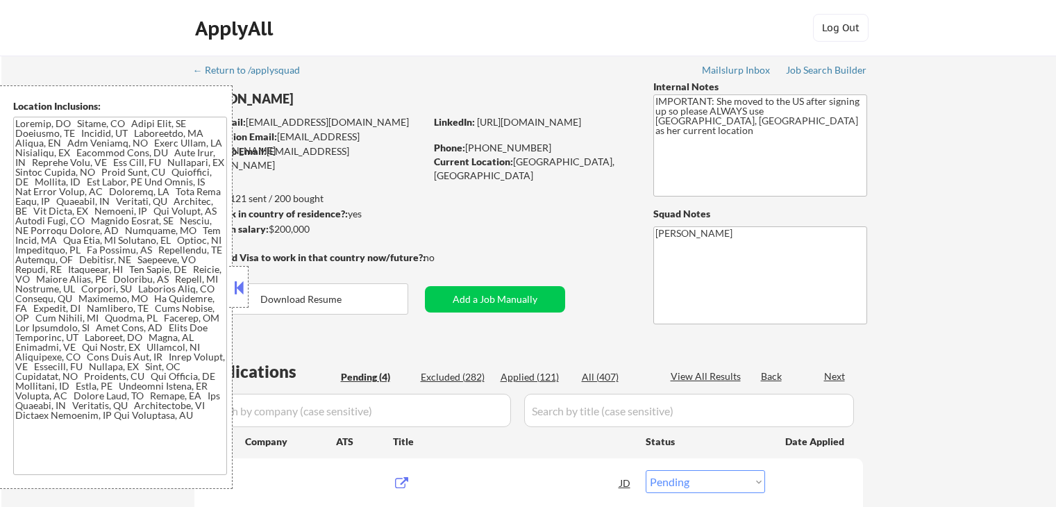
select select ""pending""
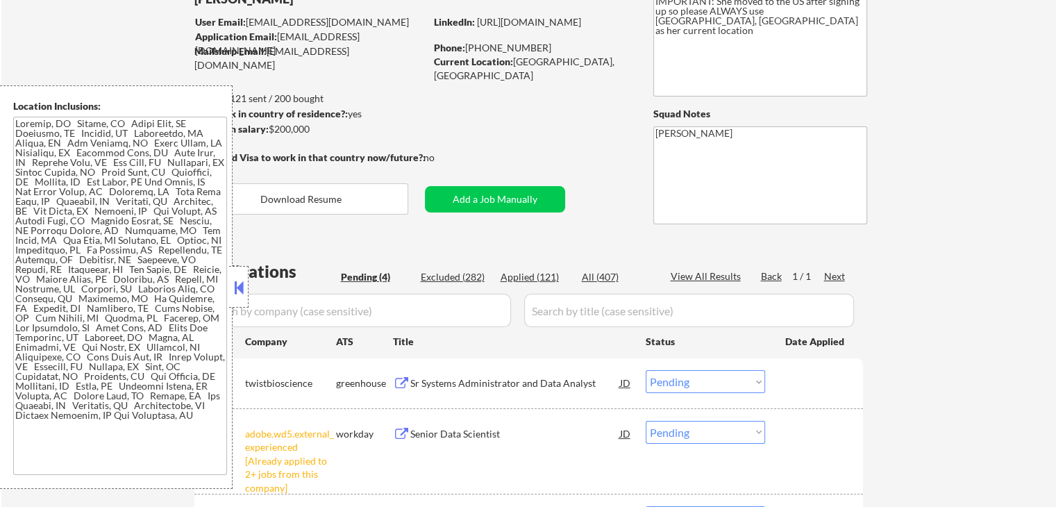
scroll to position [139, 0]
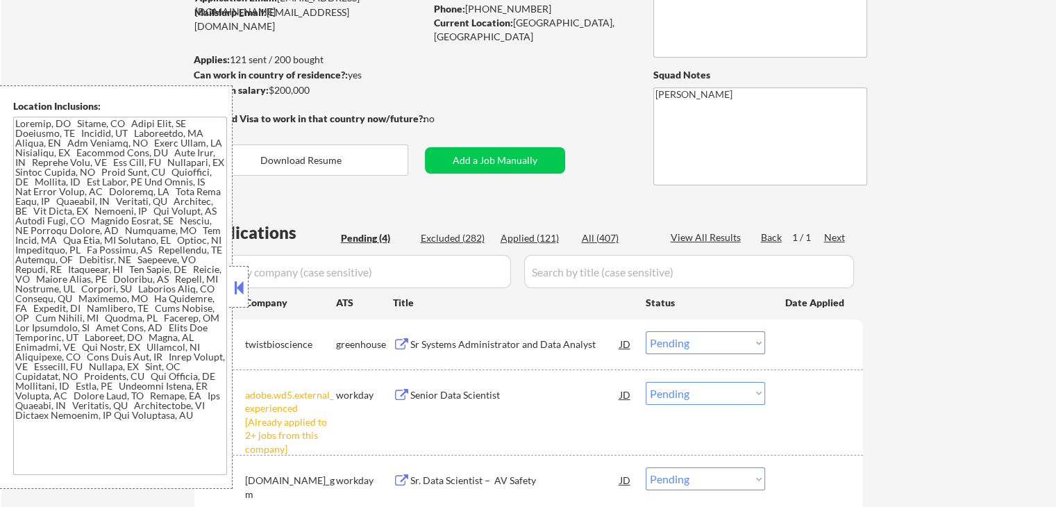
drag, startPoint x: 239, startPoint y: 294, endPoint x: 379, endPoint y: 58, distance: 273.9
click at [239, 291] on button at bounding box center [238, 287] width 15 height 21
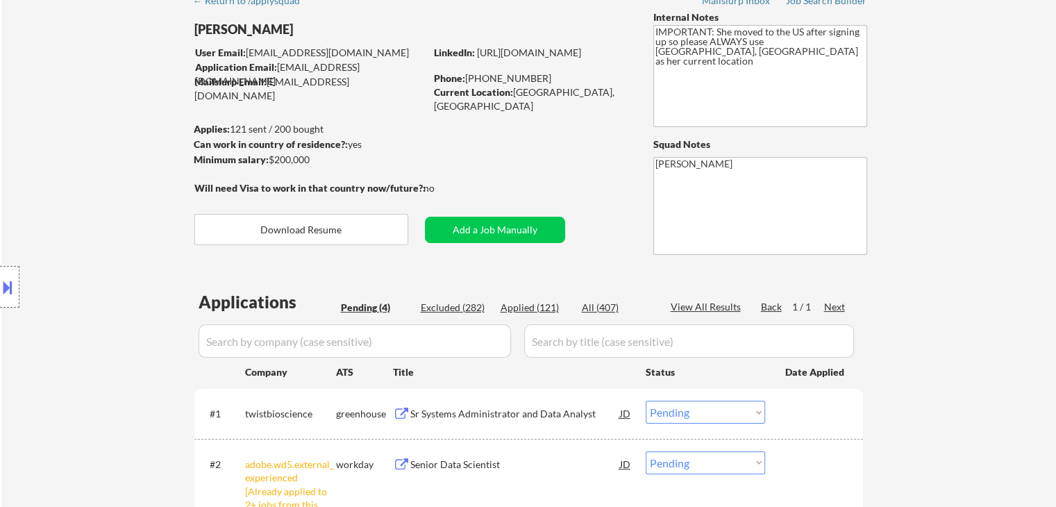
click at [57, 195] on div "Location Inclusions:" at bounding box center [124, 286] width 248 height 403
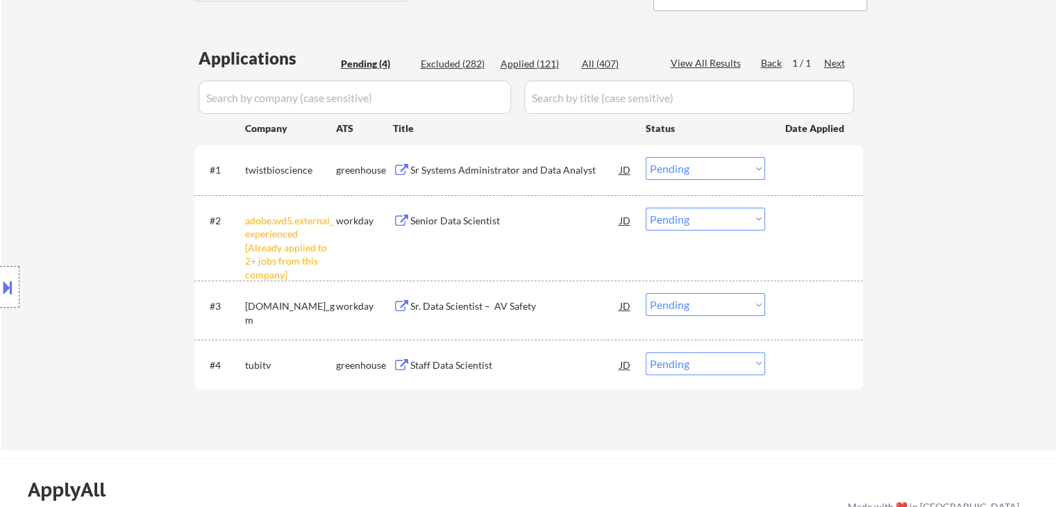
scroll to position [347, 0]
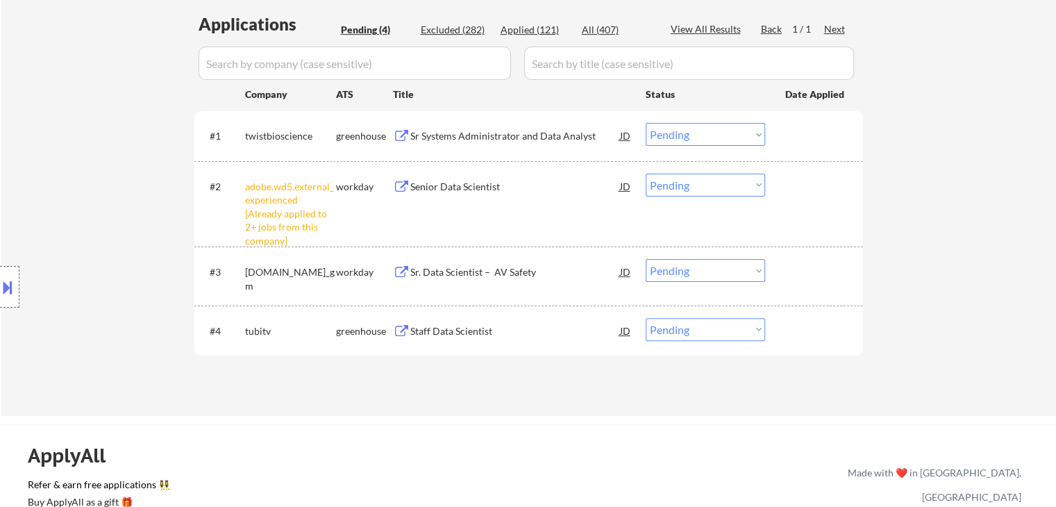
click at [673, 194] on select "Choose an option... Pending Applied Excluded (Questions) Excluded (Expired) Exc…" at bounding box center [704, 184] width 119 height 23
click at [645, 173] on select "Choose an option... Pending Applied Excluded (Questions) Excluded (Expired) Exc…" at bounding box center [704, 184] width 119 height 23
click at [69, 176] on div "Location Inclusions:" at bounding box center [124, 286] width 248 height 403
select select ""pending""
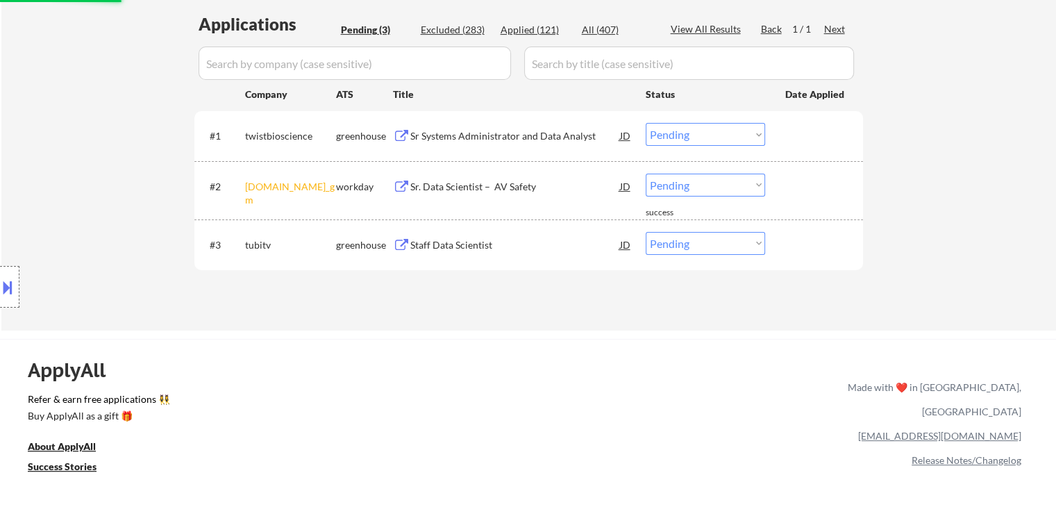
click at [69, 176] on div "Location Inclusions:" at bounding box center [124, 286] width 248 height 403
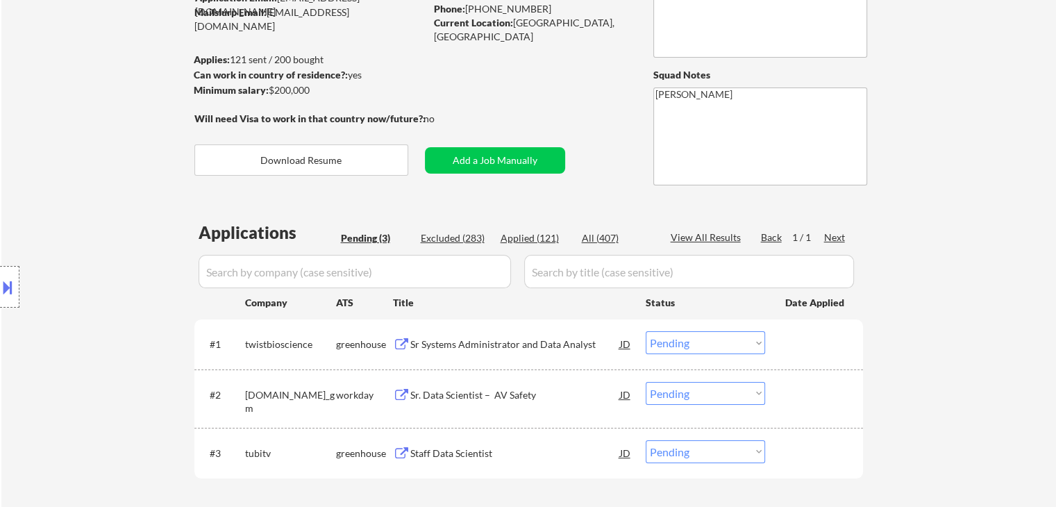
click at [69, 168] on div "Location Inclusions:" at bounding box center [124, 286] width 248 height 403
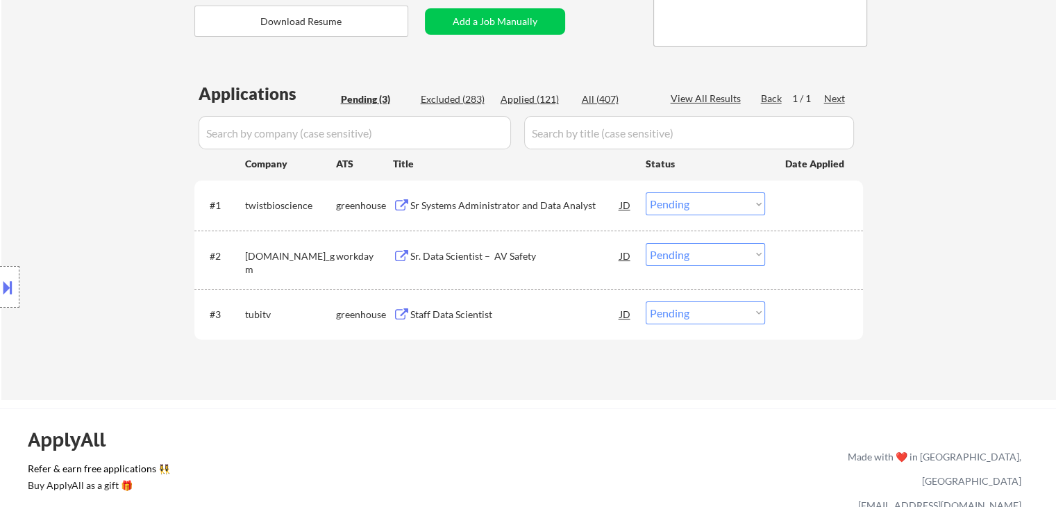
click at [78, 169] on div "Location Inclusions:" at bounding box center [124, 286] width 248 height 403
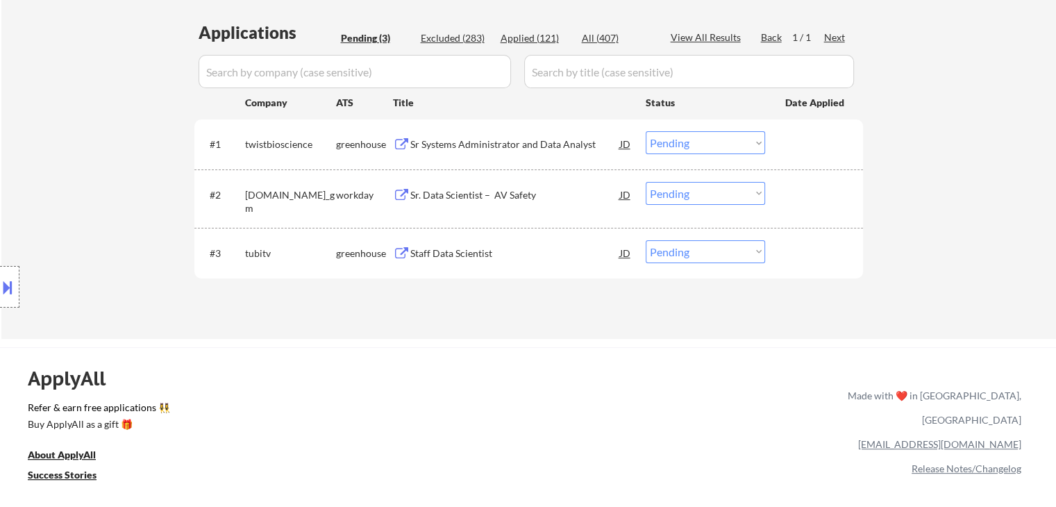
scroll to position [416, 0]
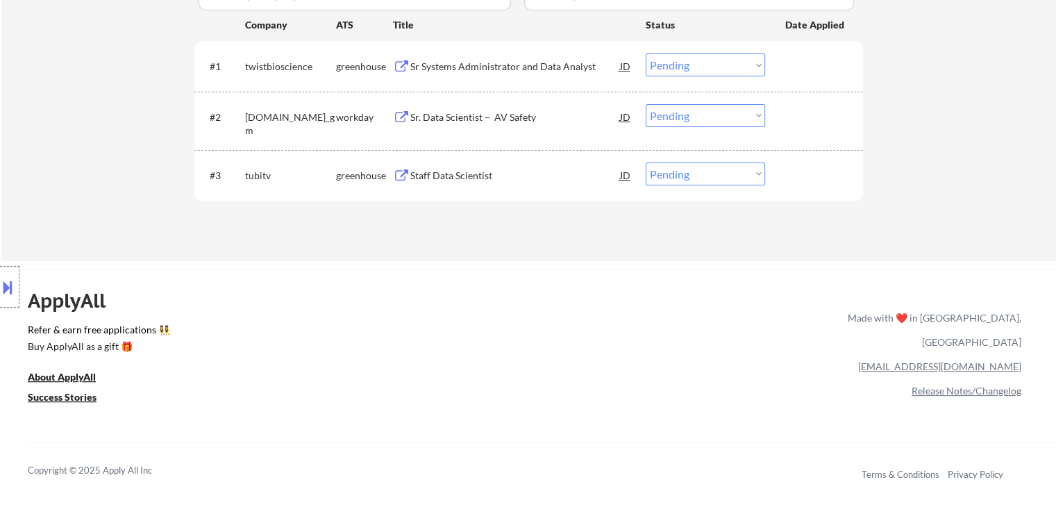
click at [38, 159] on div "Location Inclusions:" at bounding box center [124, 286] width 248 height 403
click at [40, 166] on div "Location Inclusions:" at bounding box center [124, 286] width 248 height 403
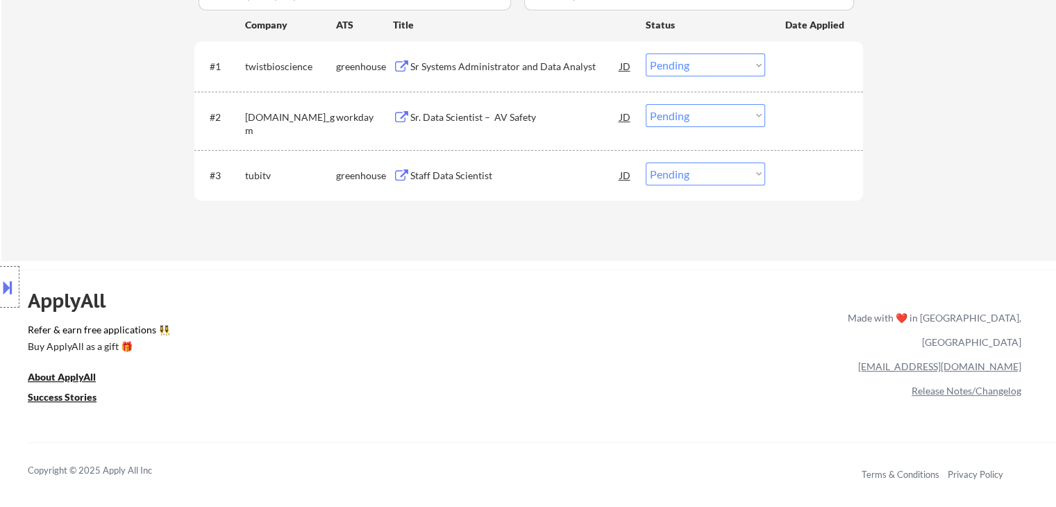
click at [40, 166] on div "Location Inclusions:" at bounding box center [124, 286] width 248 height 403
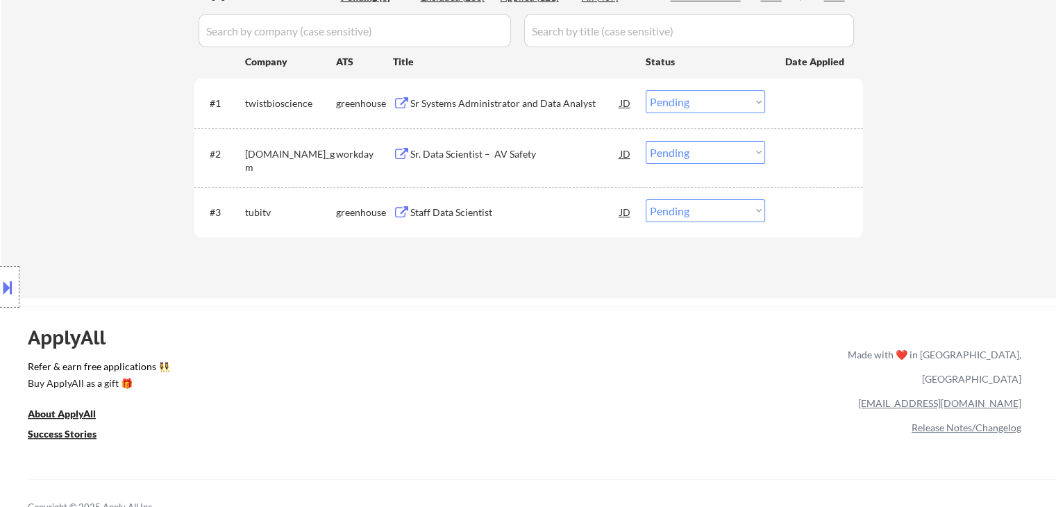
scroll to position [278, 0]
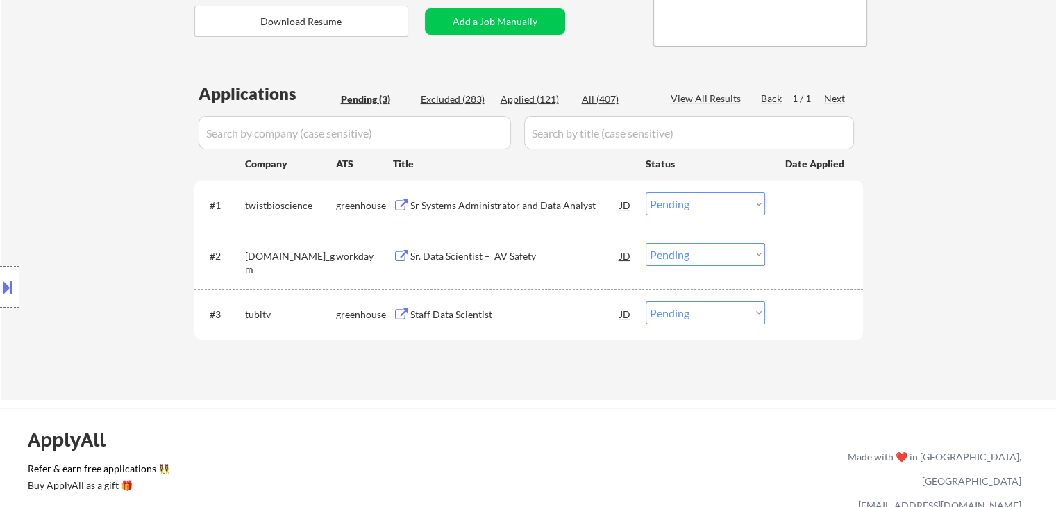
click at [437, 314] on div "Staff Data Scientist" at bounding box center [515, 314] width 210 height 14
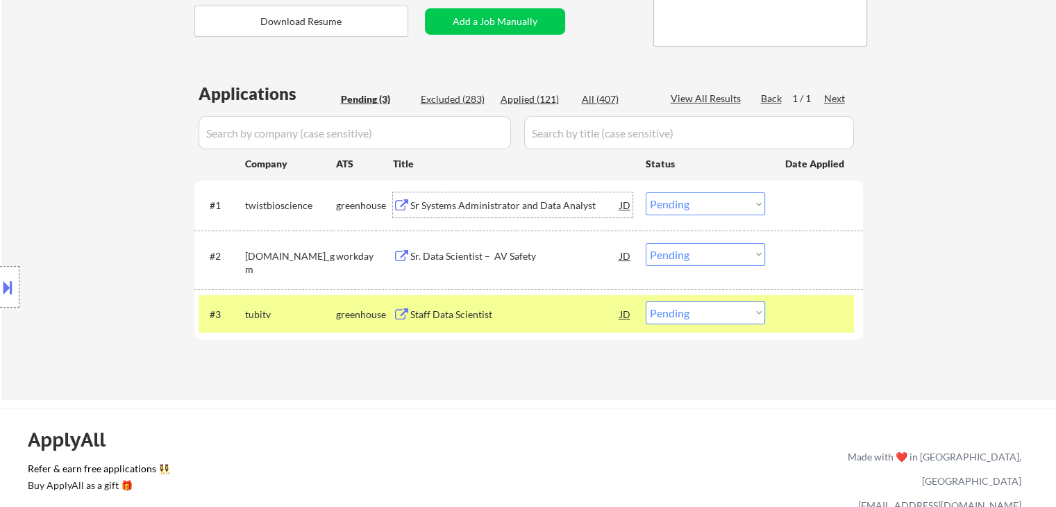
click at [444, 205] on div "Sr Systems Administrator and Data Analyst" at bounding box center [515, 205] width 210 height 14
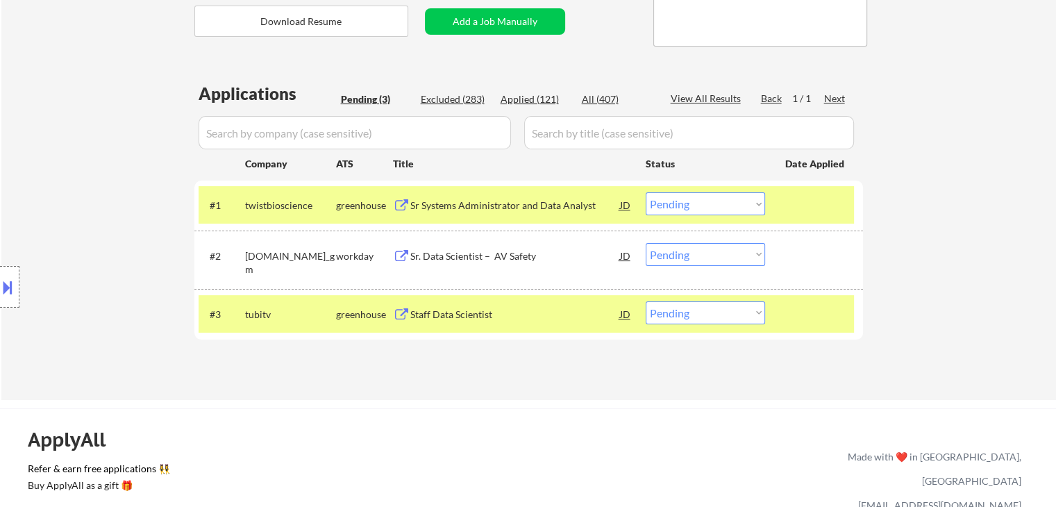
click at [444, 249] on div "Sr. Data Scientist – AV Safety" at bounding box center [515, 256] width 210 height 14
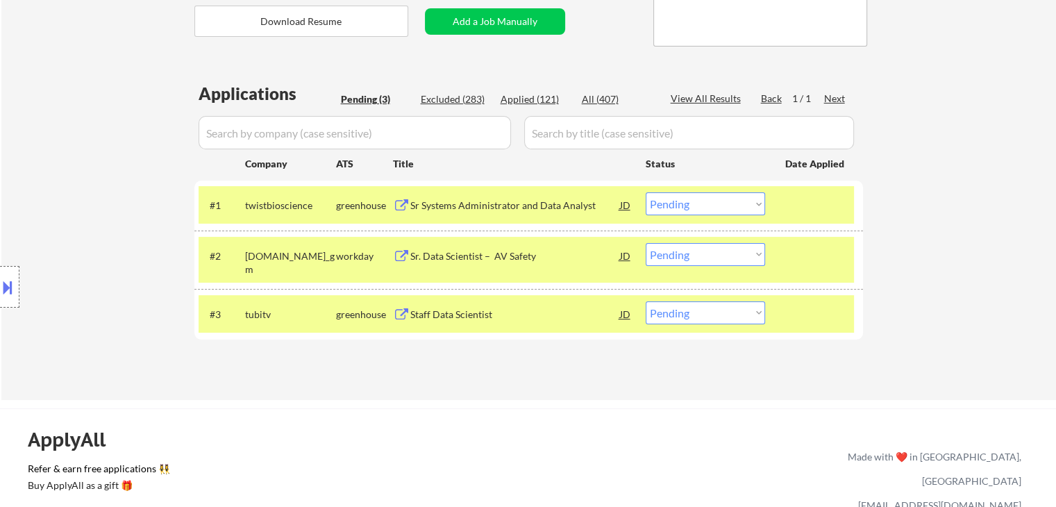
click at [0, 278] on button at bounding box center [7, 287] width 15 height 23
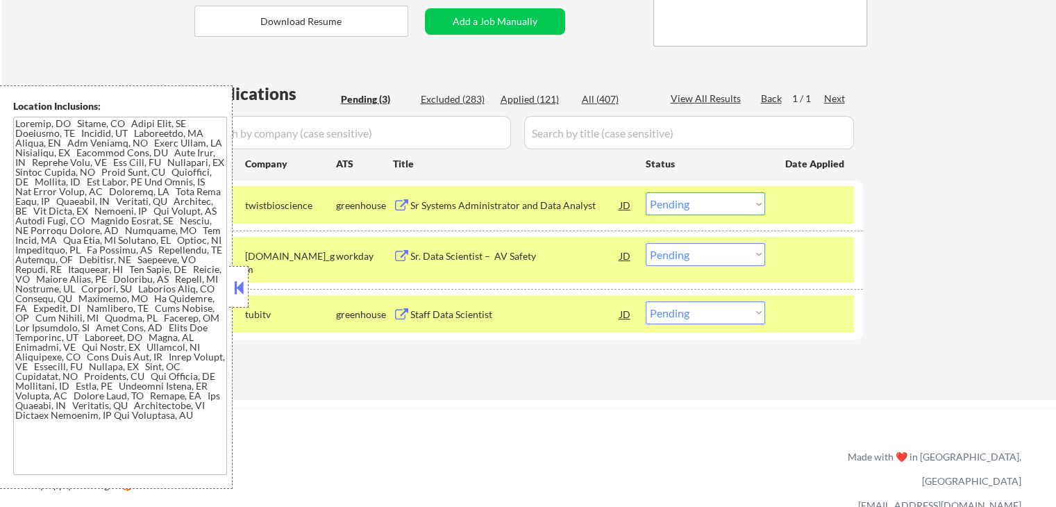
click at [58, 203] on textarea at bounding box center [120, 296] width 214 height 358
click at [62, 203] on textarea at bounding box center [120, 296] width 214 height 358
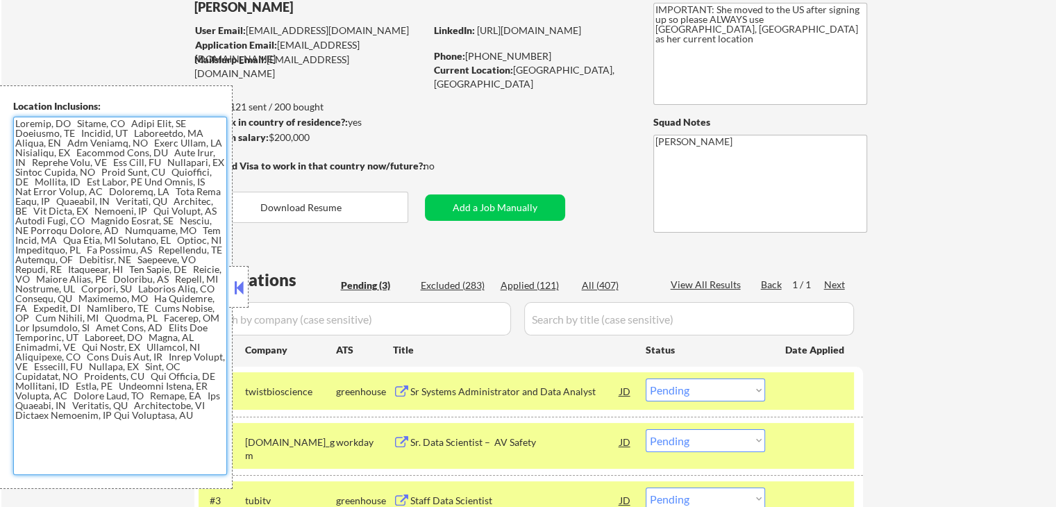
scroll to position [69, 0]
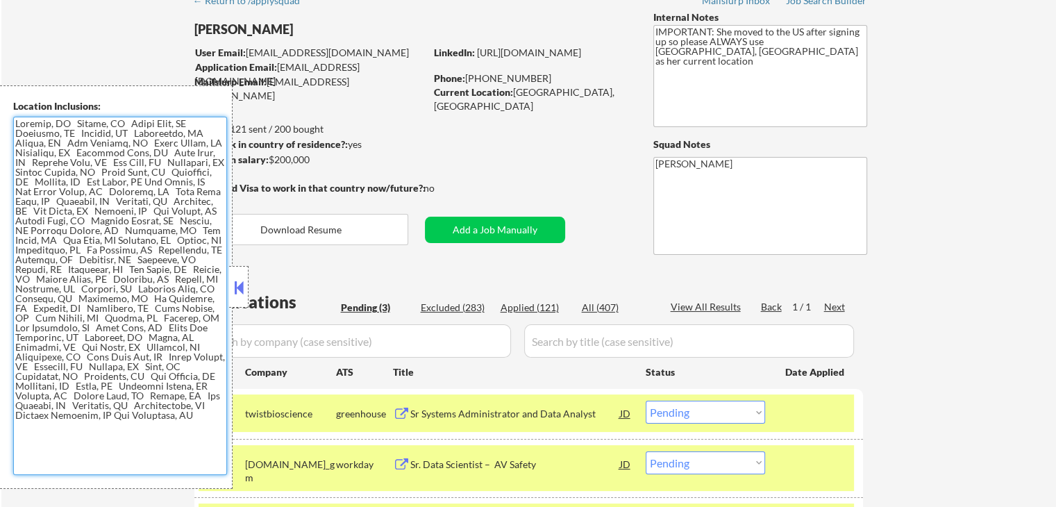
click at [241, 287] on button at bounding box center [238, 287] width 15 height 21
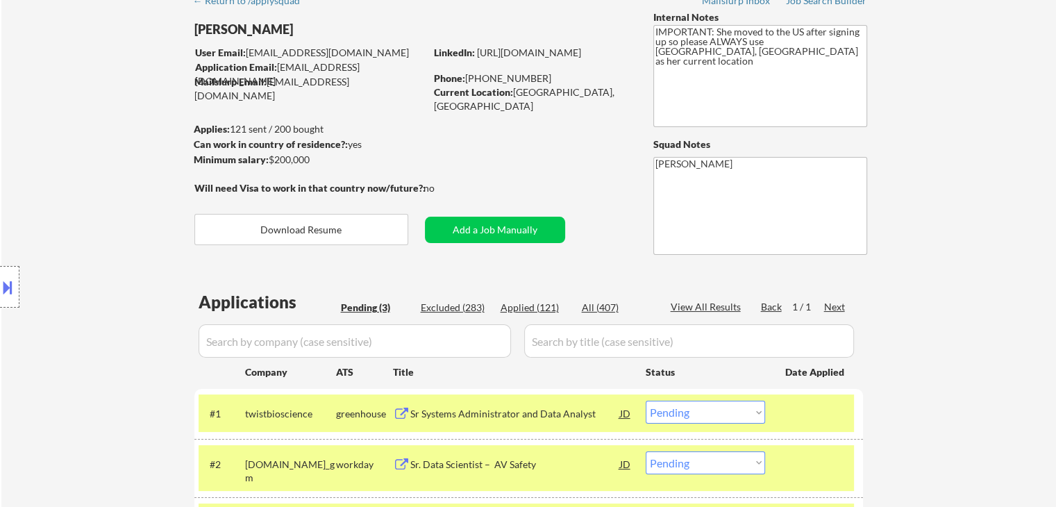
scroll to position [338, 0]
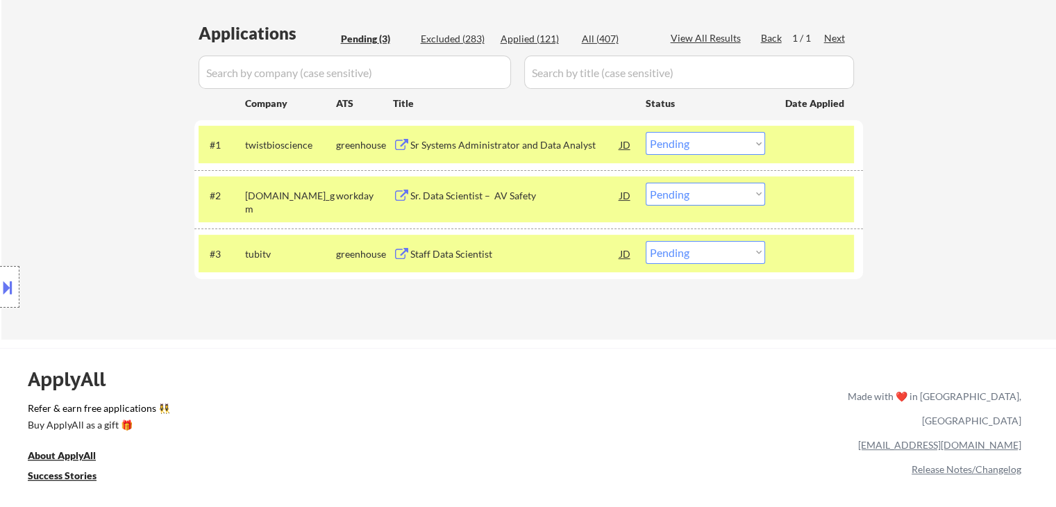
click at [735, 254] on select "Choose an option... Pending Applied Excluded (Questions) Excluded (Expired) Exc…" at bounding box center [704, 252] width 119 height 23
select select ""applied""
click at [645, 241] on select "Choose an option... Pending Applied Excluded (Questions) Excluded (Expired) Exc…" at bounding box center [704, 252] width 119 height 23
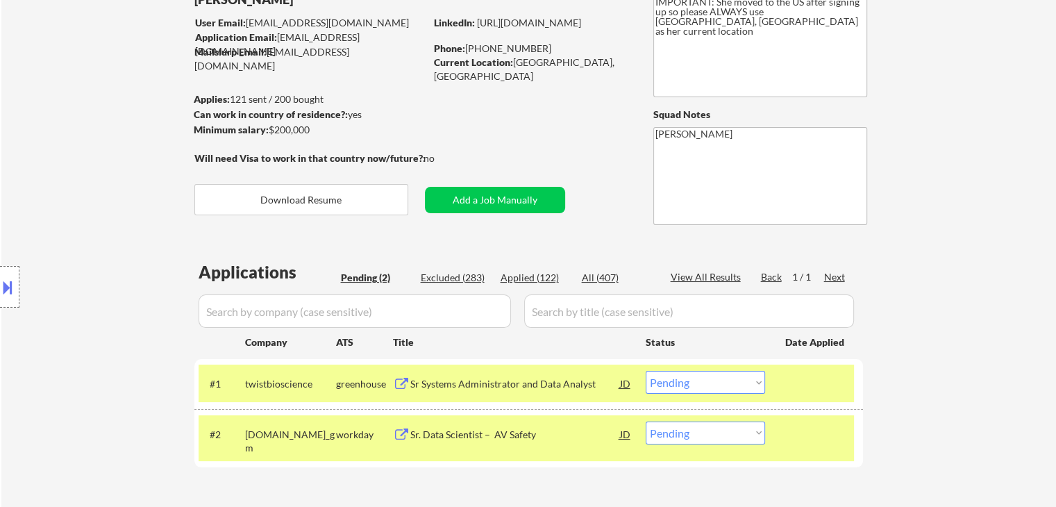
scroll to position [139, 0]
